Goal: Information Seeking & Learning: Understand process/instructions

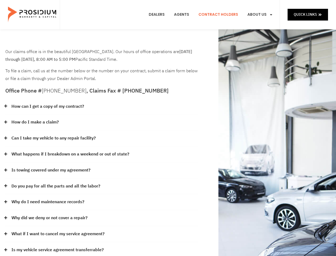
click at [168, 128] on div "How do I make a claim?" at bounding box center [101, 122] width 193 height 16
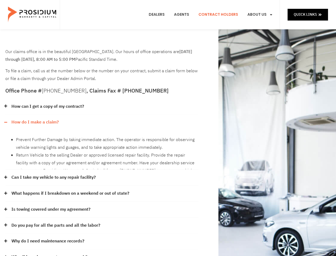
click at [102, 107] on div "How can I get a copy of my contract?" at bounding box center [101, 107] width 193 height 16
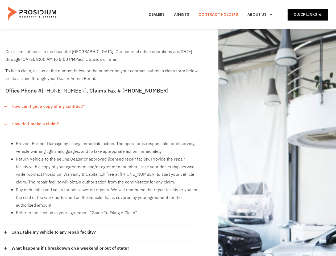
click at [47, 106] on link "How can I get a copy of my contract?" at bounding box center [47, 107] width 73 height 8
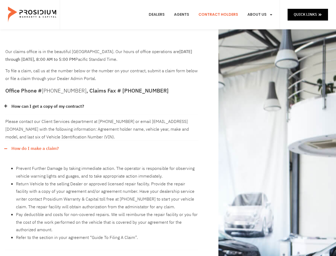
click at [102, 122] on div "Please contact our Client Services department at [PHONE_NUMBER] or email [EMAIL…" at bounding box center [101, 127] width 193 height 26
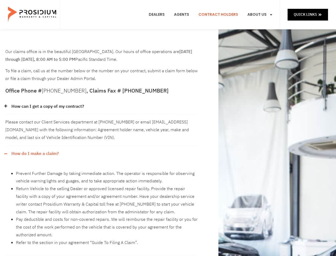
click at [35, 122] on div "Please contact our Client Services department at [PHONE_NUMBER] or email [EMAIL…" at bounding box center [101, 129] width 193 height 31
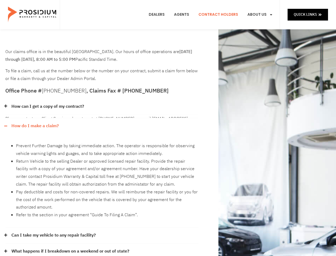
click at [102, 138] on div "Prevent Further Damage by taking immediate action. The operator is responsible …" at bounding box center [101, 180] width 193 height 93
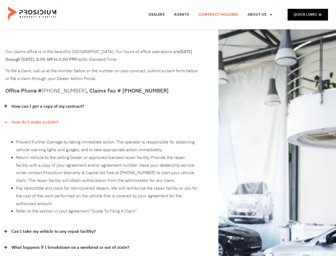
click at [54, 138] on div "Prevent Further Damage by taking immediate action. The operator is responsible …" at bounding box center [101, 176] width 193 height 93
click at [102, 154] on li "Return Vehicle to the selling Dealer or approved licensed repair facility. Prov…" at bounding box center [107, 169] width 183 height 31
click at [70, 154] on li "Return Vehicle to the selling Dealer or approved licensed repair facility. Prov…" at bounding box center [107, 169] width 183 height 31
click at [102, 170] on li "Return Vehicle to the selling Dealer or approved licensed repair facility. Prov…" at bounding box center [107, 169] width 183 height 31
